Goal: Task Accomplishment & Management: Use online tool/utility

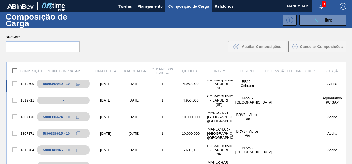
scroll to position [55, 0]
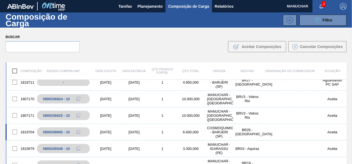
click at [105, 133] on div "[DATE]" at bounding box center [106, 132] width 28 height 4
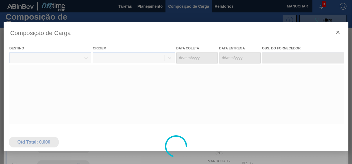
type coleta "[DATE]"
type entrega "[DATE]"
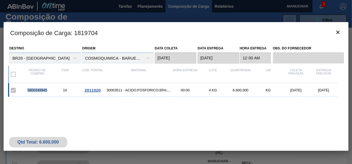
drag, startPoint x: 48, startPoint y: 89, endPoint x: 28, endPoint y: 88, distance: 19.9
click at [28, 88] on div "5800349945" at bounding box center [37, 90] width 28 height 4
drag, startPoint x: 28, startPoint y: 88, endPoint x: 32, endPoint y: 90, distance: 4.3
copy div "5800349945"
click at [338, 30] on icon "botão de ícone" at bounding box center [337, 32] width 7 height 7
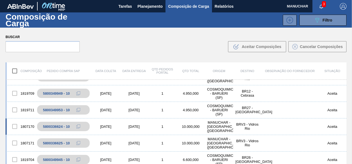
scroll to position [0, 0]
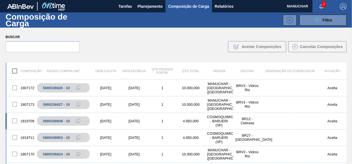
click at [119, 120] on div "[DATE]" at bounding box center [106, 121] width 28 height 4
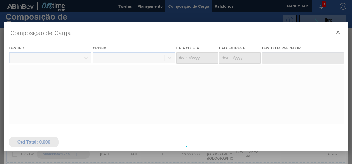
type coleta "[DATE]"
type entrega "[DATE]"
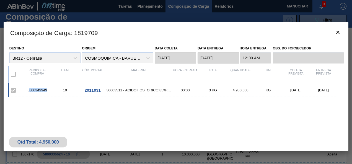
drag, startPoint x: 48, startPoint y: 90, endPoint x: 29, endPoint y: 91, distance: 18.9
click at [29, 91] on div "5800349949" at bounding box center [37, 90] width 28 height 4
click at [48, 91] on div "5800349949" at bounding box center [37, 90] width 28 height 4
drag, startPoint x: 48, startPoint y: 91, endPoint x: 25, endPoint y: 93, distance: 22.8
click at [25, 93] on div "5800349949 10 2011031 30003511 - ACIDO;FOSFORICO;85%;; CONTAINER 00:00 3 KG 4.9…" at bounding box center [172, 90] width 329 height 14
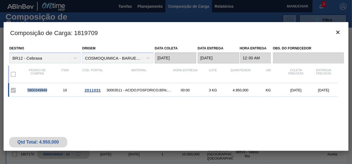
drag, startPoint x: 25, startPoint y: 93, endPoint x: 28, endPoint y: 92, distance: 3.7
copy div "5800349949"
drag, startPoint x: 100, startPoint y: 91, endPoint x: 109, endPoint y: 105, distance: 17.0
click at [109, 105] on div "5800349949 10 2011031 30003511 - ACIDO;FOSFORICO;85%;; CONTAINER 00:00 3 KG 4.9…" at bounding box center [175, 114] width 334 height 62
click at [336, 32] on icon "botão de ícone" at bounding box center [337, 32] width 7 height 7
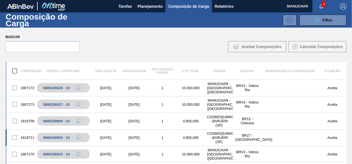
click at [189, 140] on div "1819711 5800349953 - 10 [DATE] [DATE] 1 4.950,000 COSMOQUIMICA - BARUERI ([GEOG…" at bounding box center [176, 138] width 341 height 17
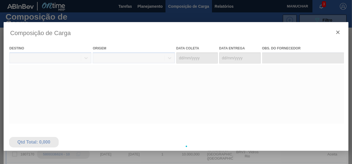
type coleta "[DATE]"
type entrega "[DATE]"
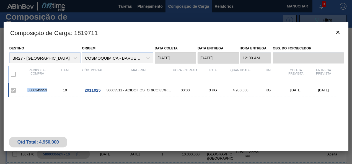
drag, startPoint x: 48, startPoint y: 90, endPoint x: 27, endPoint y: 90, distance: 21.3
click at [27, 90] on div "5800349953" at bounding box center [37, 90] width 28 height 4
drag, startPoint x: 27, startPoint y: 90, endPoint x: 34, endPoint y: 90, distance: 6.9
copy div "5800349953"
click at [337, 31] on icon "botão de ícone" at bounding box center [337, 32] width 7 height 7
